Goal: Find specific page/section: Find specific page/section

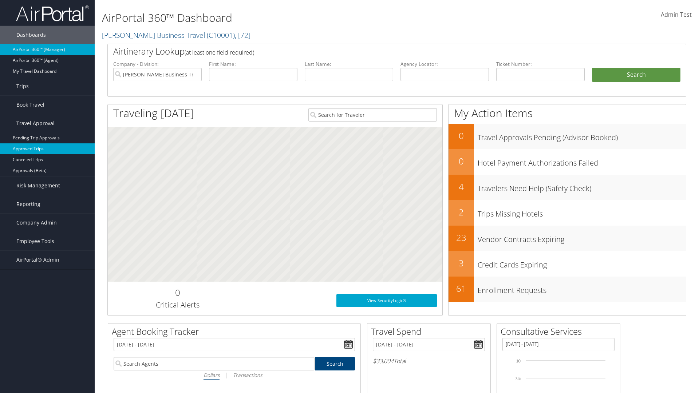
click at [47, 149] on link "Approved Trips" at bounding box center [47, 148] width 95 height 11
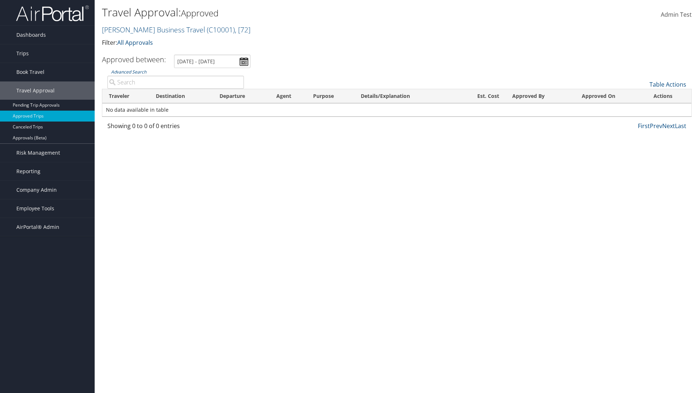
click at [150, 29] on link "[PERSON_NAME] Business Travel ( C10001 ) , [ 72 ]" at bounding box center [176, 30] width 149 height 10
click at [0, 0] on input "search" at bounding box center [0, 0] width 0 height 0
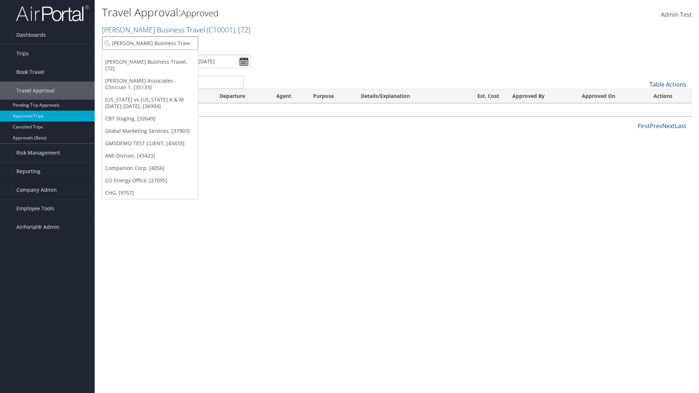
type input "[PERSON_NAME] Business Travel"
click at [160, 63] on div "Account" at bounding box center [160, 63] width 124 height 7
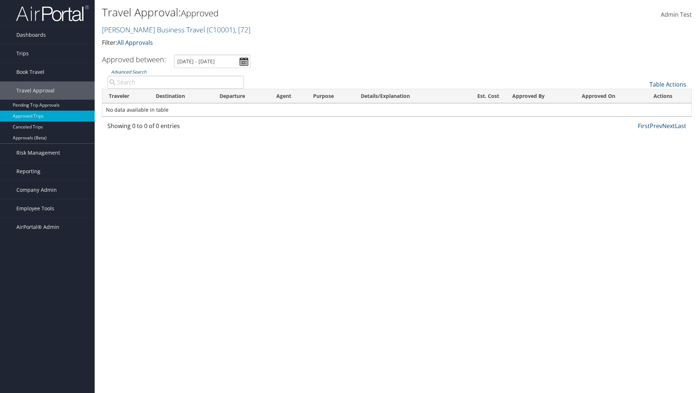
type input "Cameron"
